Goal: Task Accomplishment & Management: Manage account settings

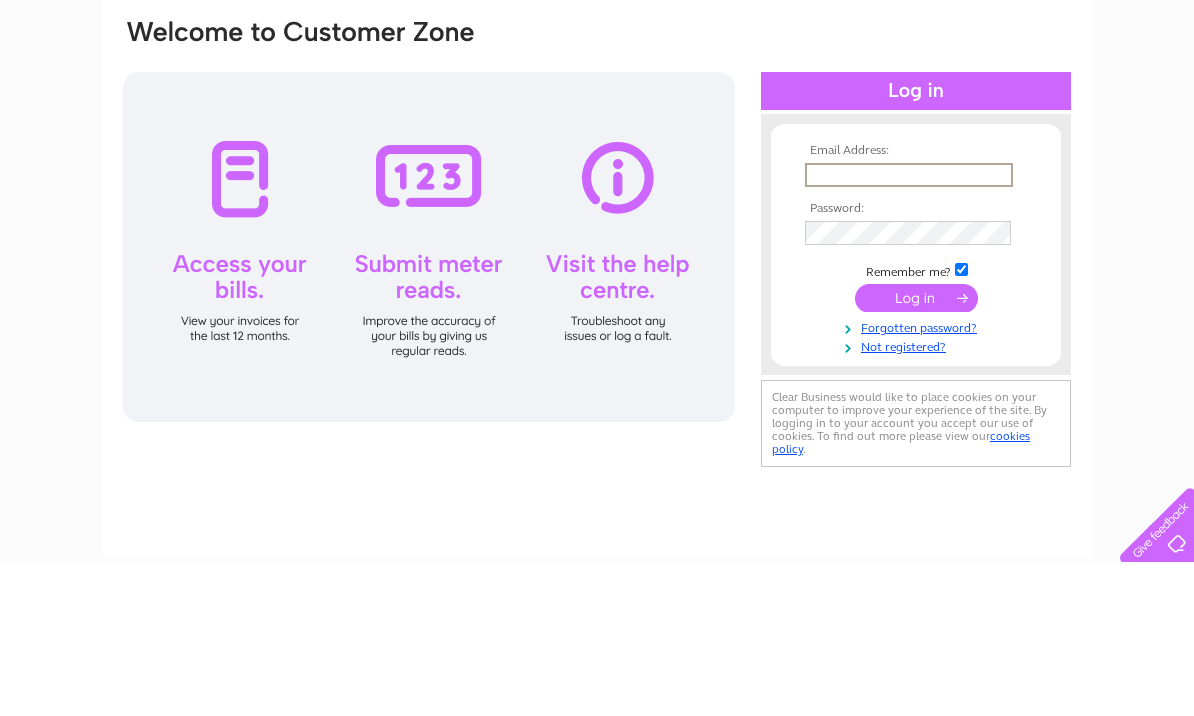
scroll to position [153, 0]
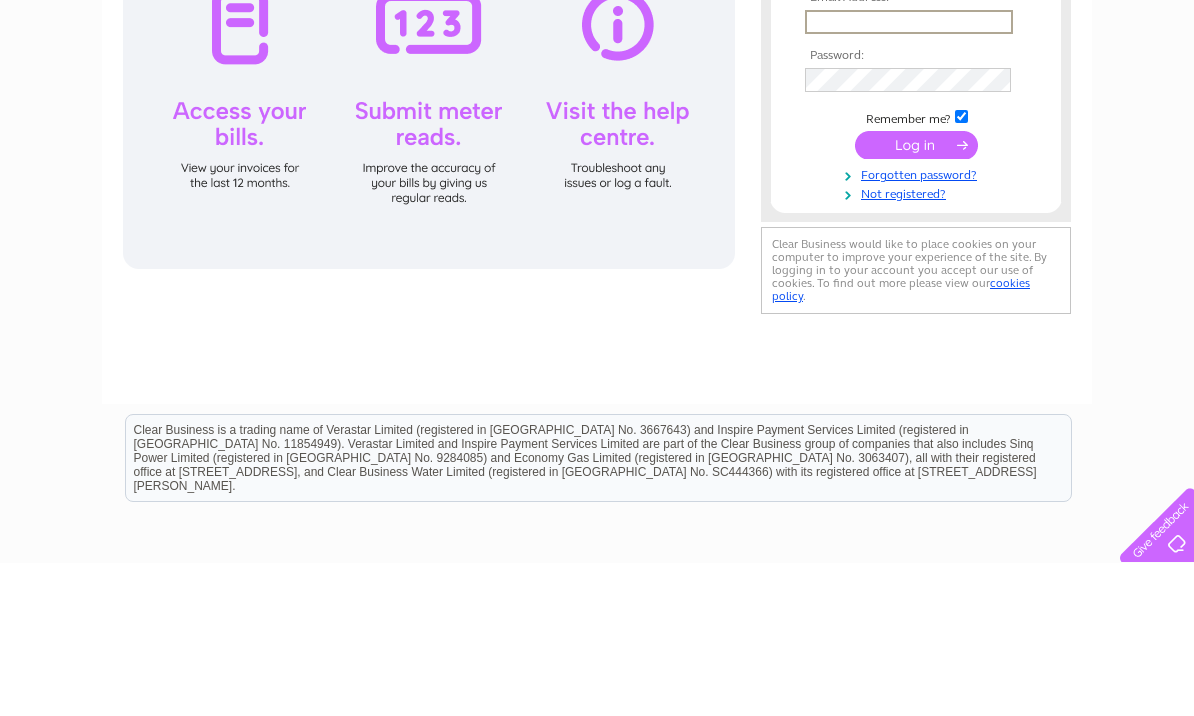
type input "aminlalji1@gmail.com"
click at [916, 299] on input "submit" at bounding box center [916, 298] width 123 height 28
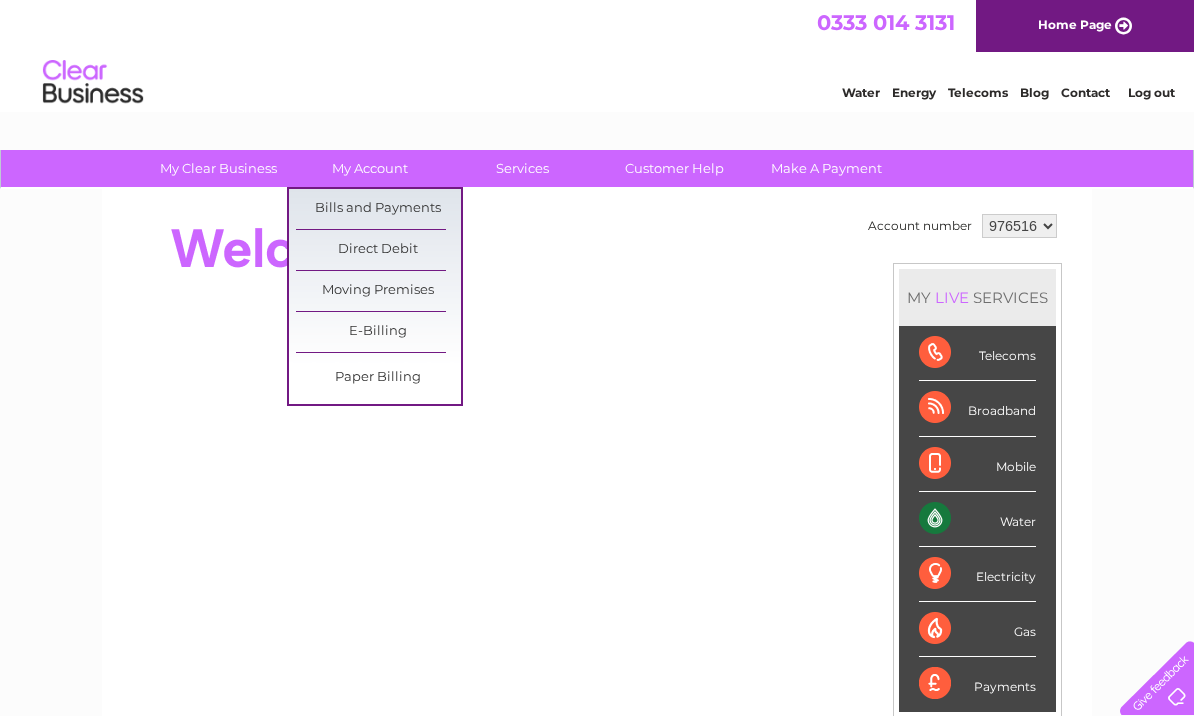
click at [378, 198] on link "Bills and Payments" at bounding box center [378, 209] width 165 height 40
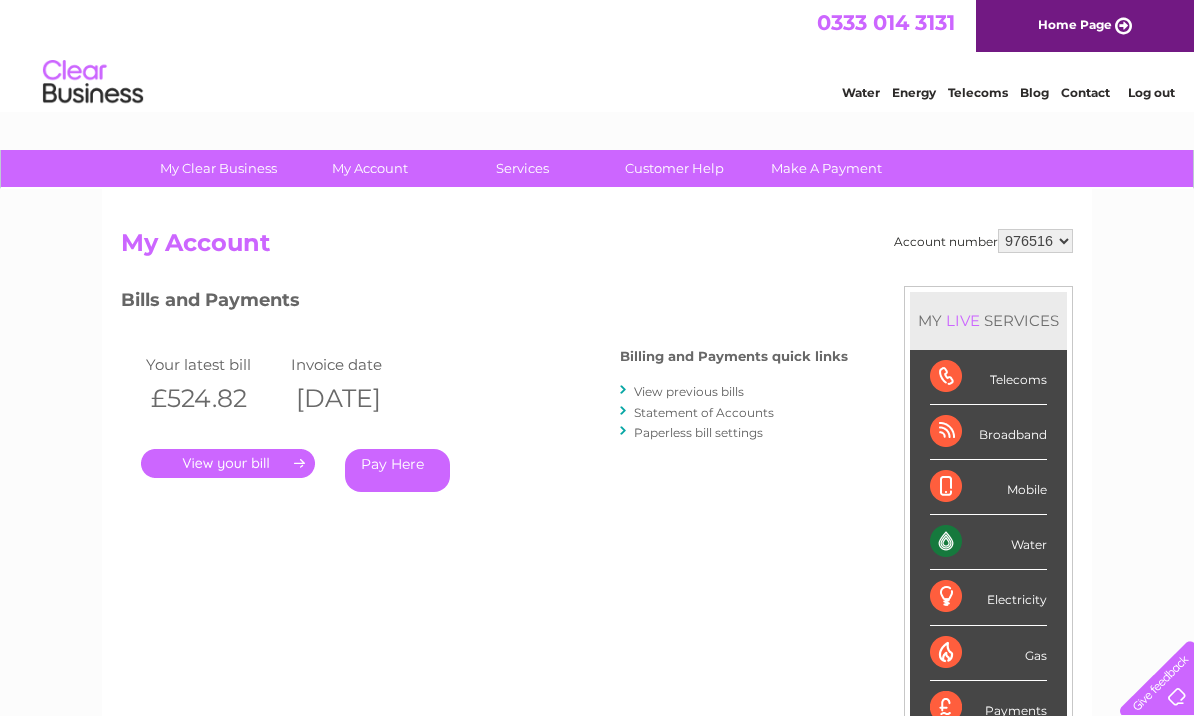
click at [241, 459] on link "." at bounding box center [228, 463] width 174 height 29
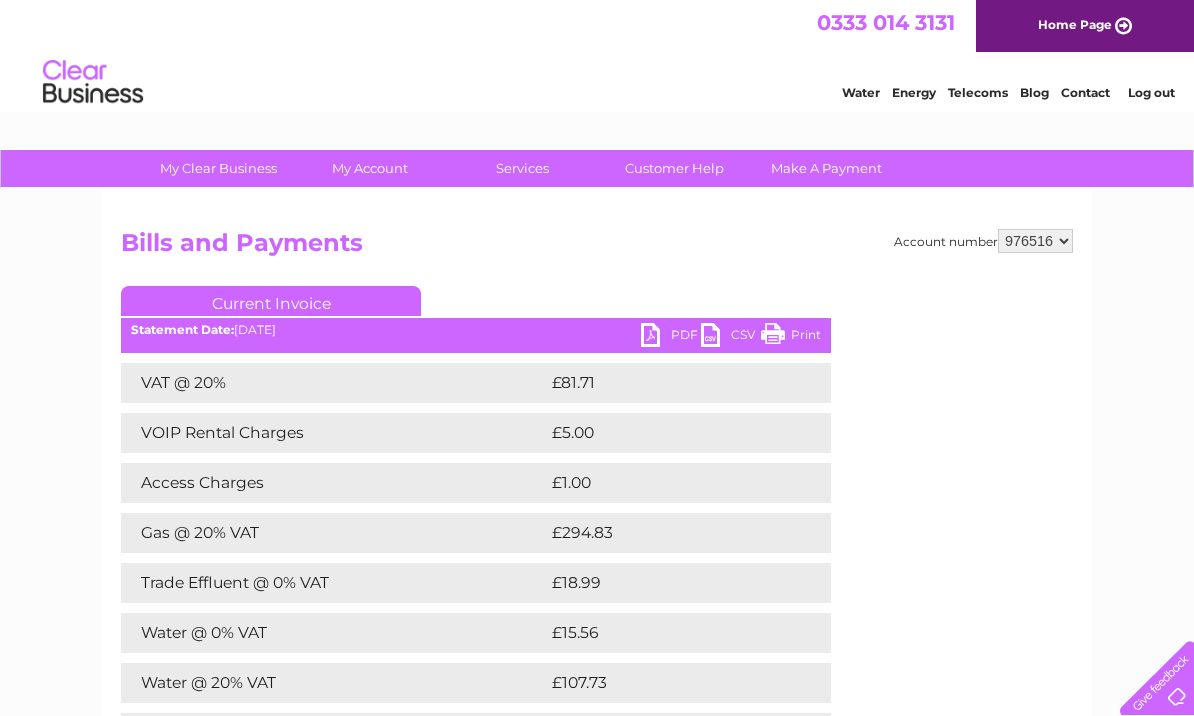
click at [663, 332] on link "PDF" at bounding box center [671, 337] width 60 height 29
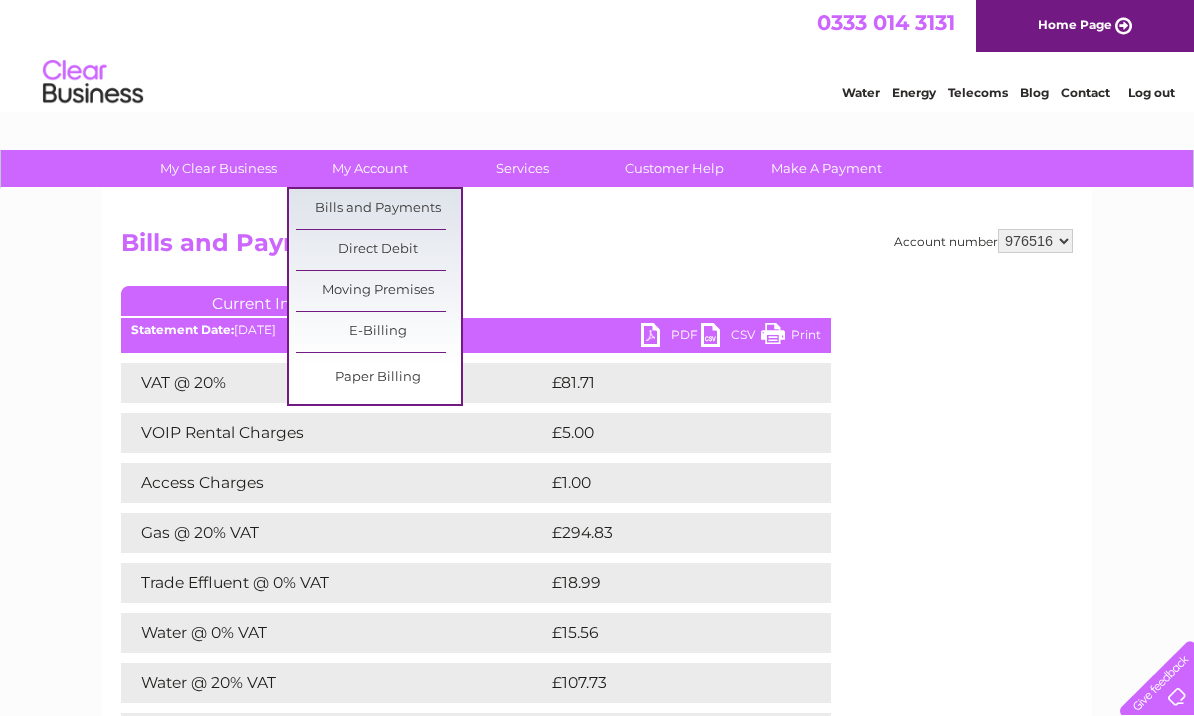
click at [396, 212] on link "Bills and Payments" at bounding box center [378, 209] width 165 height 40
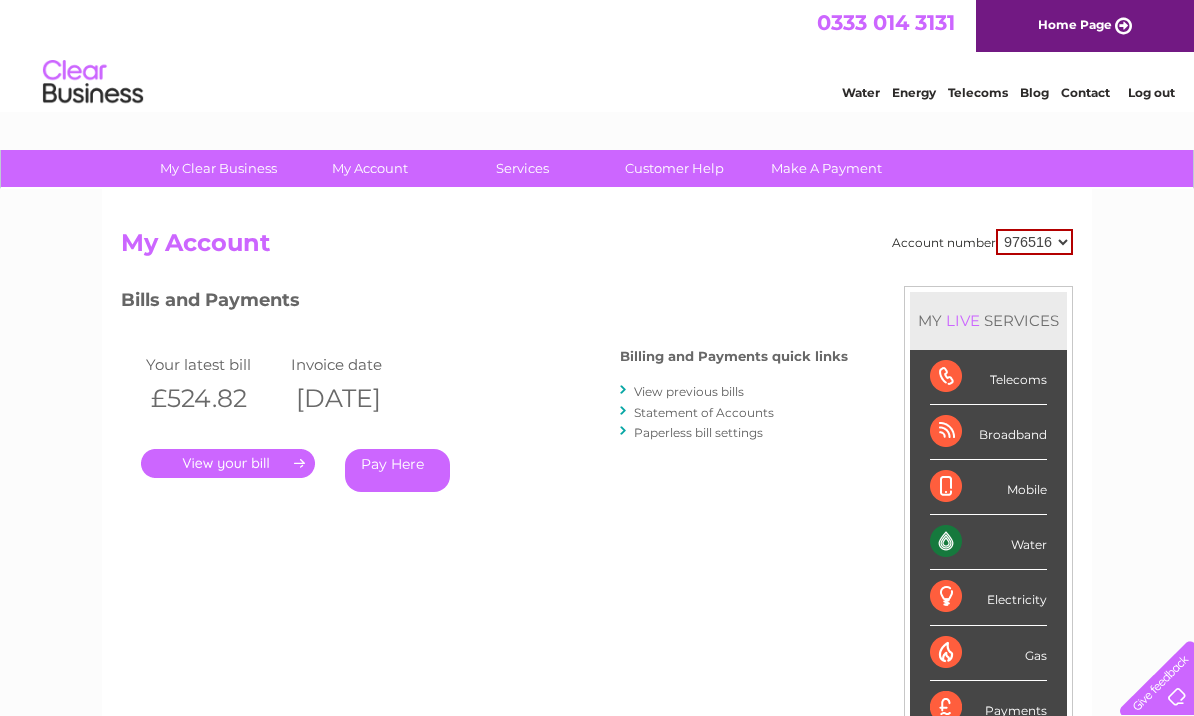
click at [730, 384] on link "View previous bills" at bounding box center [689, 391] width 110 height 15
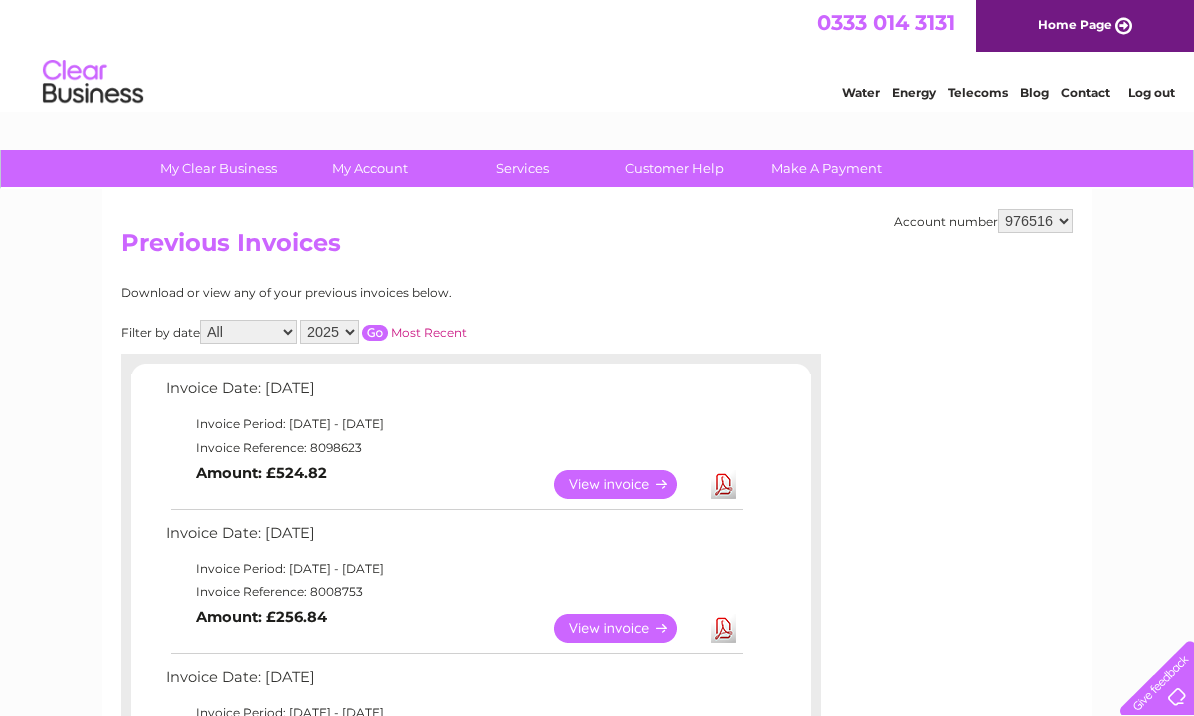
click at [359, 332] on select "2025 2024 2023 2022" at bounding box center [329, 332] width 59 height 24
select select "2024"
click at [291, 322] on select "All January February March April May June July August September October Novembe…" at bounding box center [248, 332] width 97 height 24
click at [388, 325] on input "button" at bounding box center [375, 333] width 26 height 16
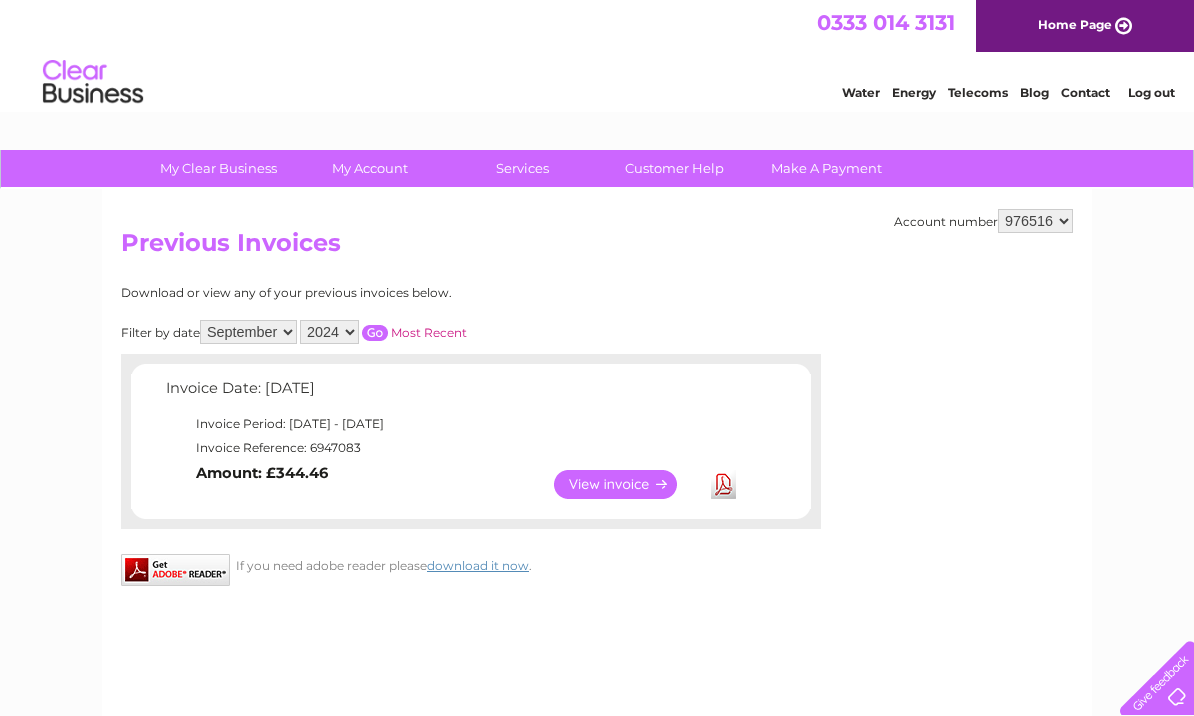
click at [729, 653] on div "Account number 976516 Previous Invoices Download or view any of your previous i…" at bounding box center [597, 469] width 990 height 560
click at [297, 339] on select "All January February March April May June July August September October Novembe…" at bounding box center [248, 332] width 97 height 24
select select "10"
click at [633, 492] on link "View" at bounding box center [627, 484] width 147 height 29
click at [381, 335] on input "button" at bounding box center [375, 333] width 26 height 16
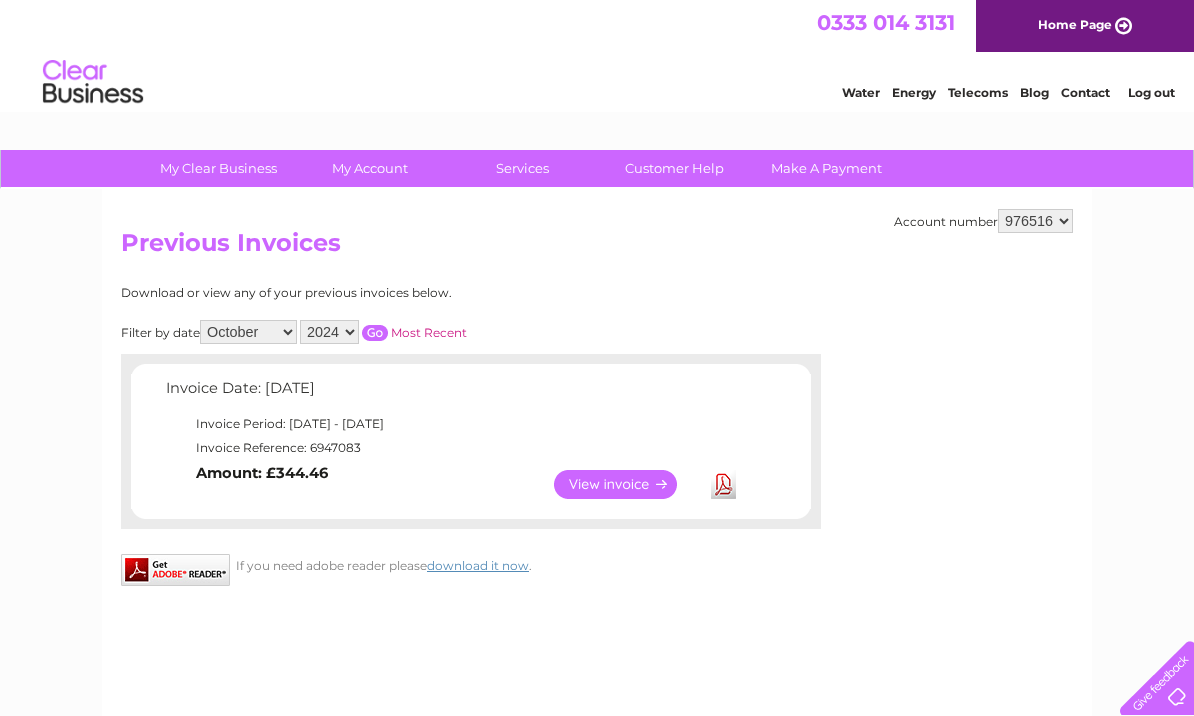
click at [388, 326] on input "button" at bounding box center [375, 333] width 26 height 16
click at [650, 494] on link "View" at bounding box center [627, 484] width 147 height 29
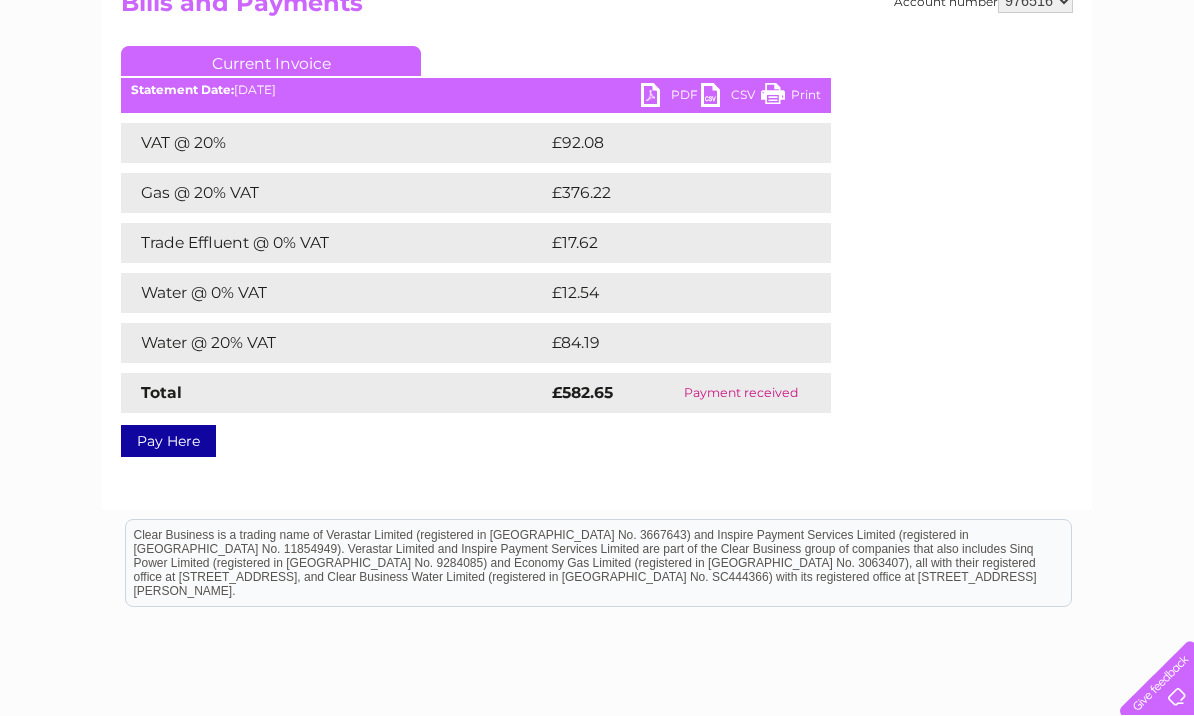
scroll to position [239, 0]
click at [669, 102] on link "PDF" at bounding box center [671, 98] width 60 height 29
